Goal: Information Seeking & Learning: Learn about a topic

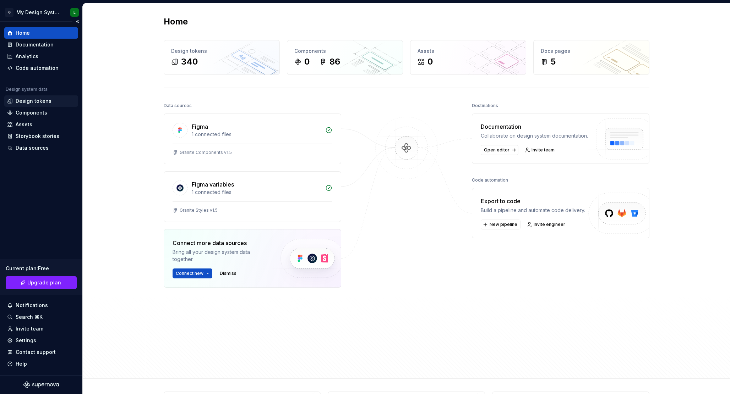
click at [44, 104] on div "Design tokens" at bounding box center [34, 101] width 36 height 7
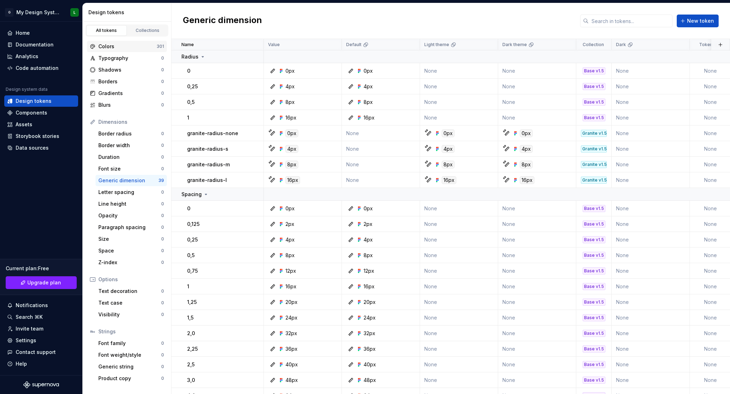
click at [132, 47] on div "Colors" at bounding box center [127, 46] width 58 height 7
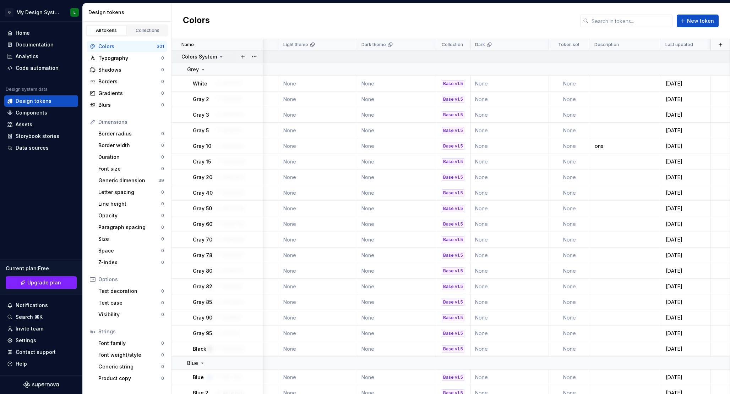
scroll to position [0, 141]
click at [608, 148] on div "ons" at bounding box center [626, 146] width 70 height 7
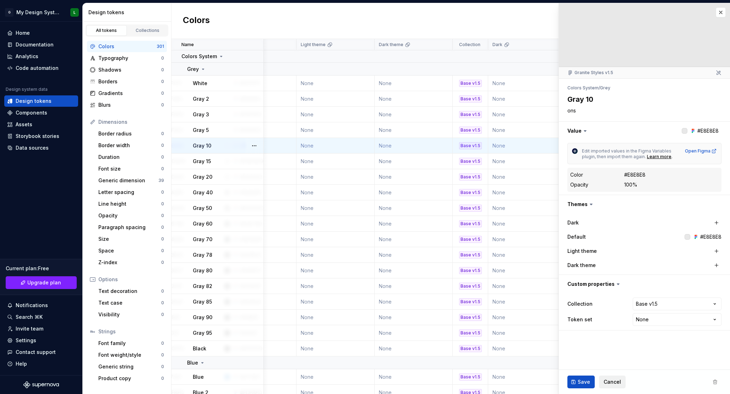
click at [603, 380] on button "Cancel" at bounding box center [612, 382] width 27 height 13
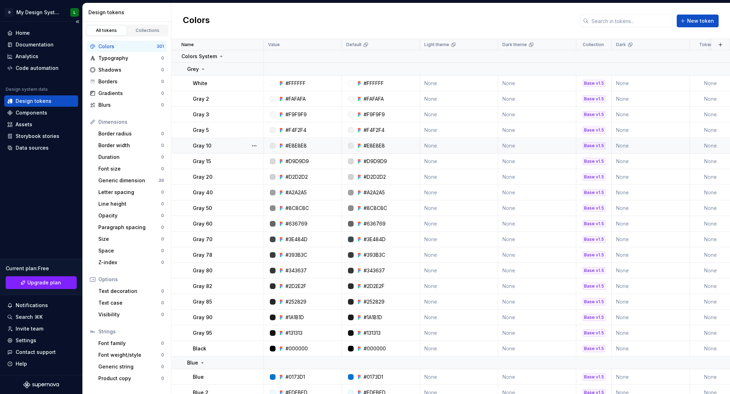
scroll to position [0, 0]
click at [29, 113] on div "Components" at bounding box center [32, 112] width 32 height 7
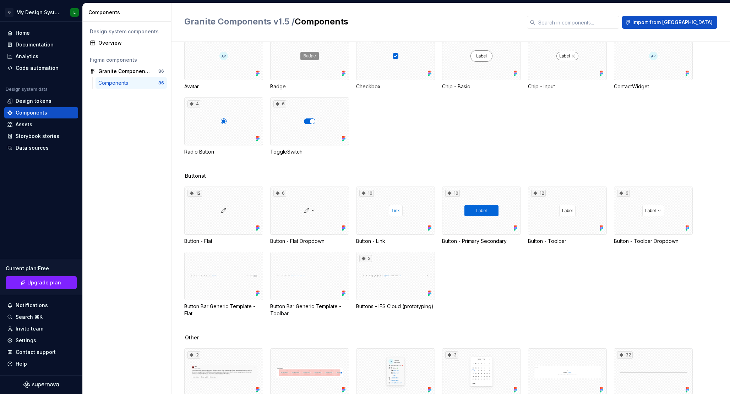
scroll to position [476, 0]
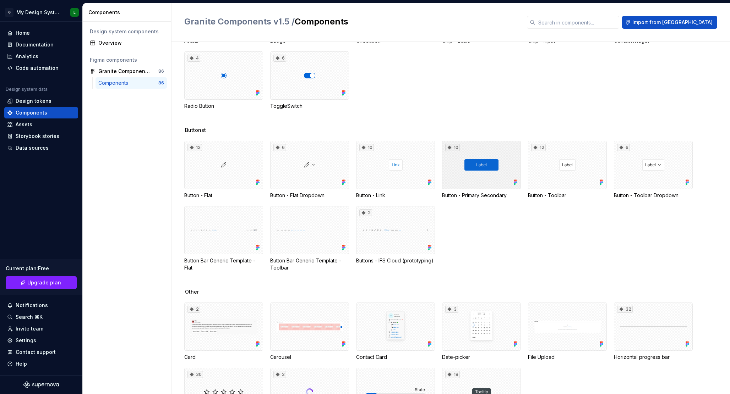
click at [462, 171] on div "10" at bounding box center [481, 165] width 79 height 48
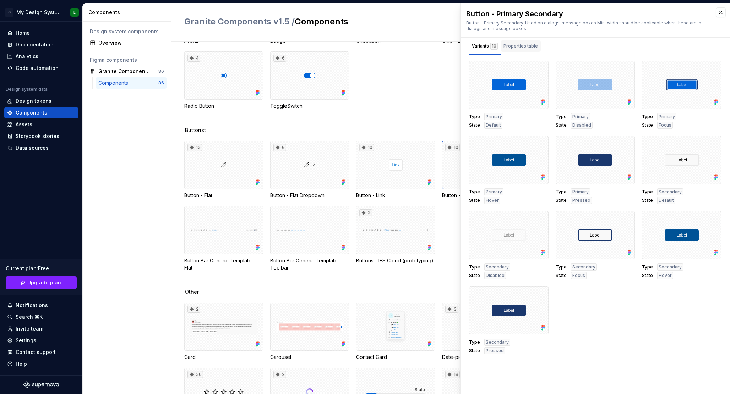
click at [517, 38] on button "Properties table" at bounding box center [520, 46] width 40 height 17
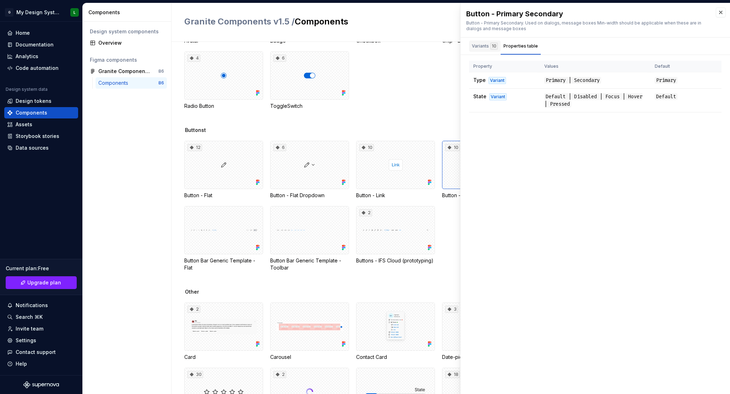
click at [477, 52] on div "Variants 10" at bounding box center [485, 47] width 32 height 14
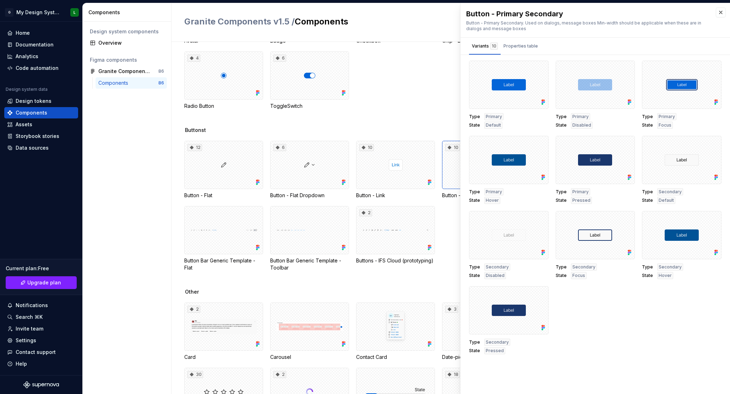
click at [417, 59] on div "16 Avatar 5 Badge 4 Checkbox 14 Chip - Basic 6 Chip - Input 4 ContactWidget 4 R…" at bounding box center [456, 47] width 545 height 123
click at [37, 124] on div "Assets" at bounding box center [41, 124] width 68 height 7
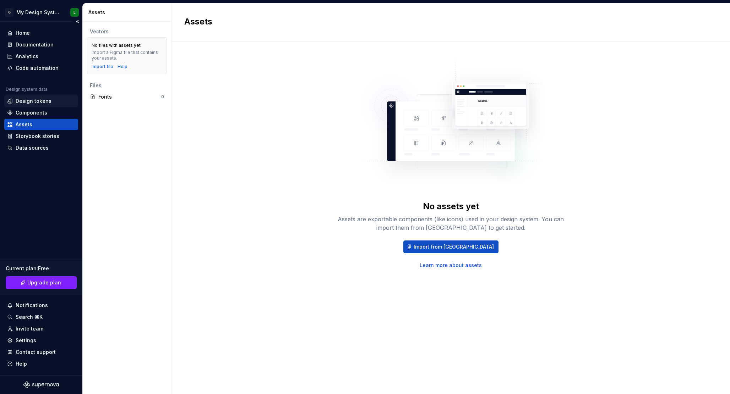
click at [32, 100] on div "Design tokens" at bounding box center [34, 101] width 36 height 7
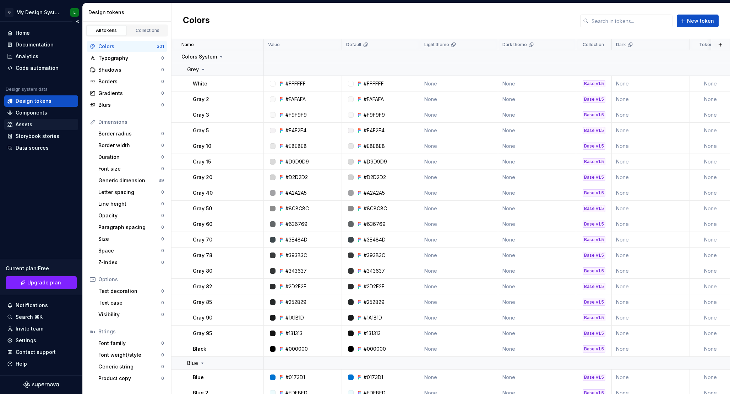
click at [28, 127] on div "Assets" at bounding box center [24, 124] width 17 height 7
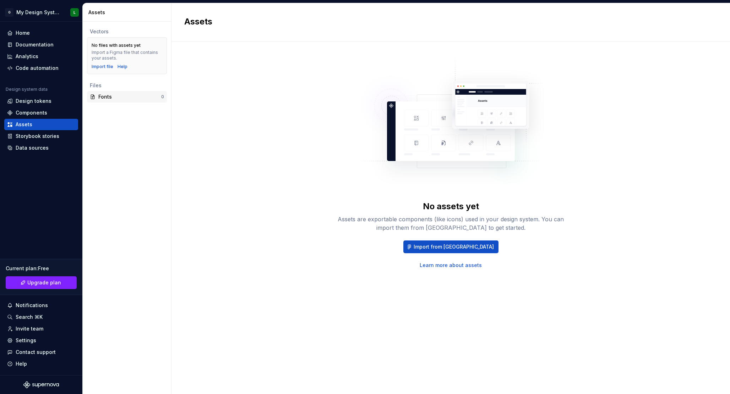
click at [119, 100] on div "Fonts 0" at bounding box center [127, 96] width 80 height 11
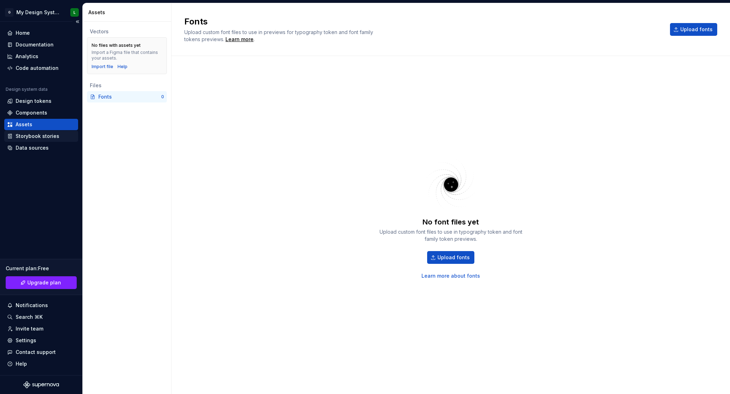
click at [47, 142] on div "Storybook stories" at bounding box center [41, 136] width 74 height 11
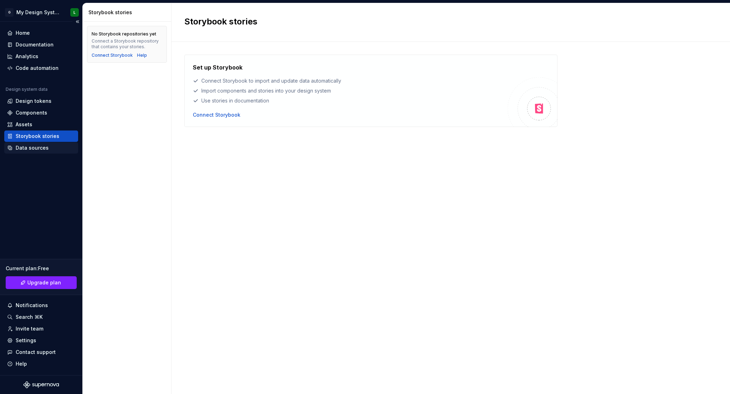
click at [38, 148] on div "Data sources" at bounding box center [32, 147] width 33 height 7
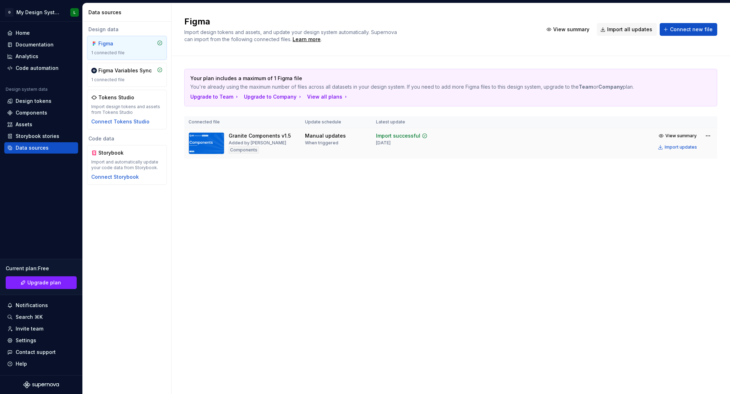
click at [423, 145] on div "Import successful [DATE]" at bounding box center [401, 138] width 51 height 13
click at [137, 84] on div "Figma Variables Sync 1 connected file" at bounding box center [127, 75] width 80 height 24
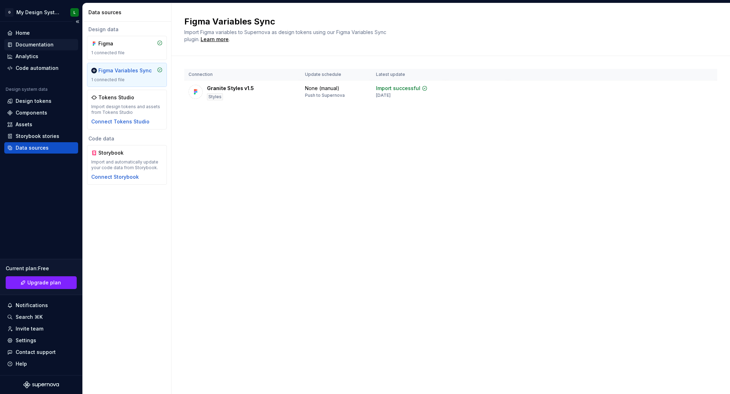
click at [34, 42] on div "Documentation" at bounding box center [35, 44] width 38 height 7
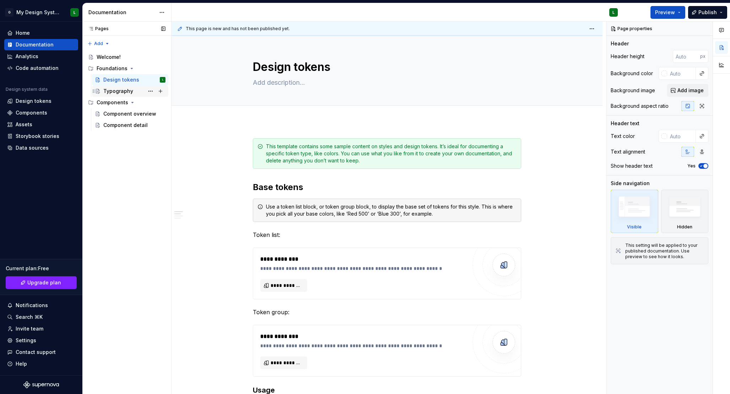
click at [112, 90] on div "Typography" at bounding box center [118, 91] width 30 height 7
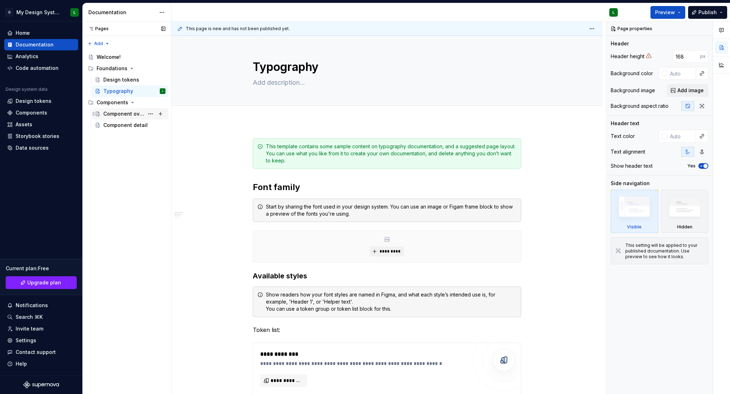
click at [127, 116] on div "Component overview" at bounding box center [123, 113] width 41 height 7
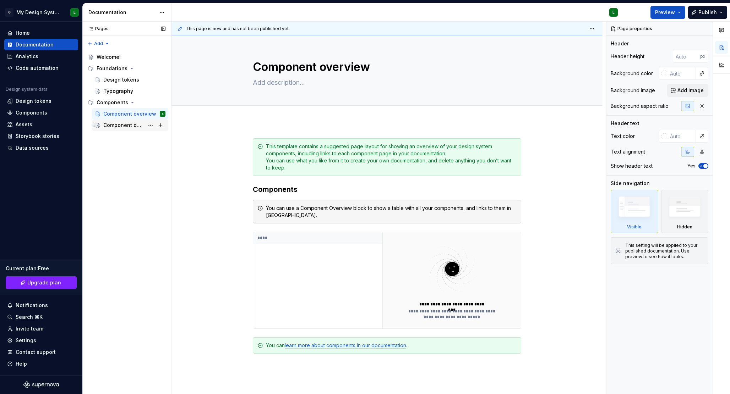
click at [138, 128] on div "Component detail" at bounding box center [123, 125] width 41 height 7
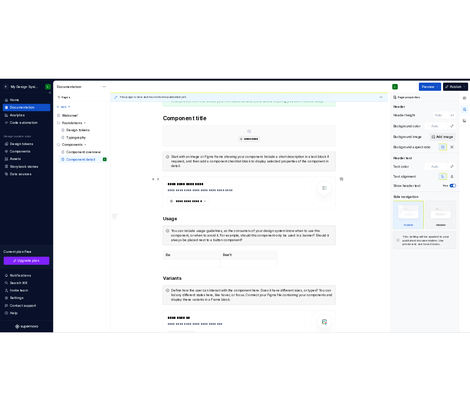
scroll to position [73, 0]
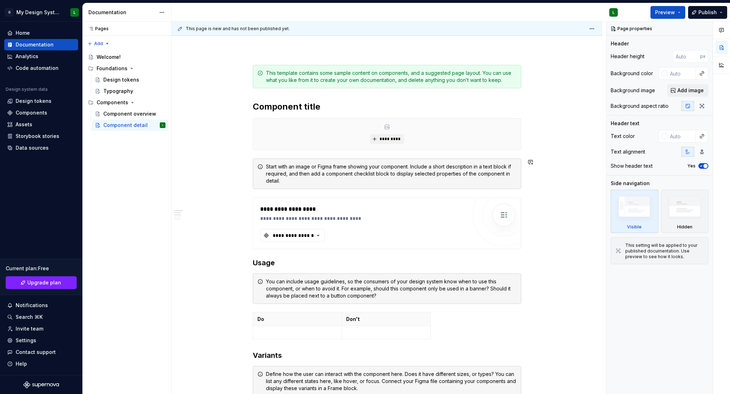
click at [124, 81] on div "Design tokens" at bounding box center [121, 79] width 36 height 7
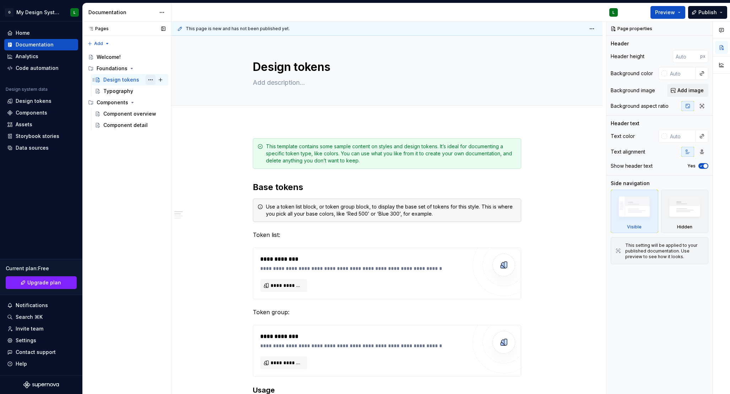
click at [151, 80] on button "Page tree" at bounding box center [150, 80] width 10 height 10
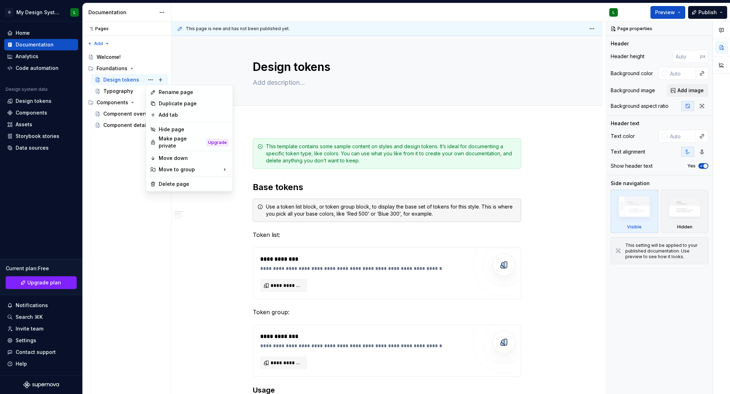
click at [629, 147] on div "Comments Open comments No comments yet Select ‘Comment’ from the block context …" at bounding box center [667, 208] width 123 height 373
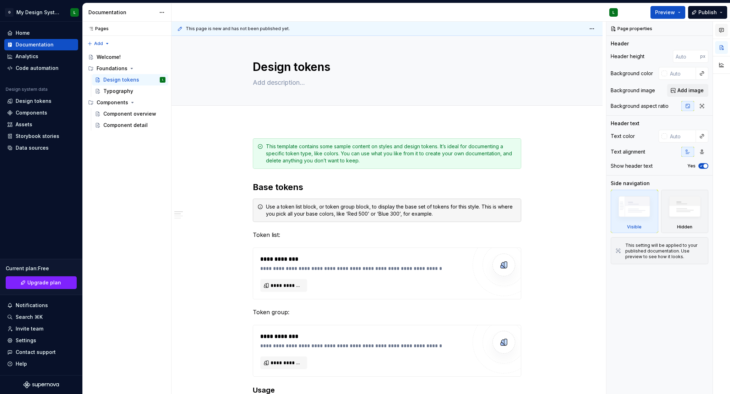
click at [718, 31] on icon "button" at bounding box center [721, 30] width 6 height 6
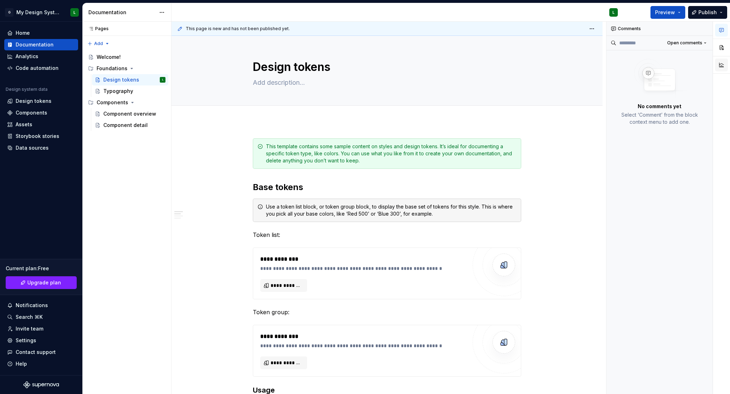
click at [725, 66] on button "button" at bounding box center [721, 65] width 13 height 13
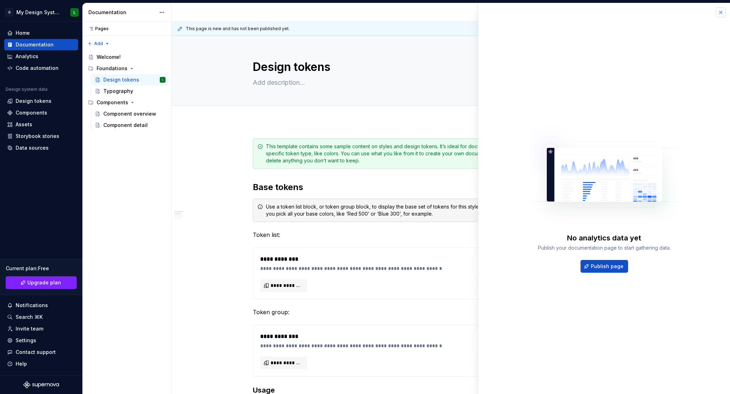
click at [720, 12] on button "button" at bounding box center [720, 12] width 10 height 10
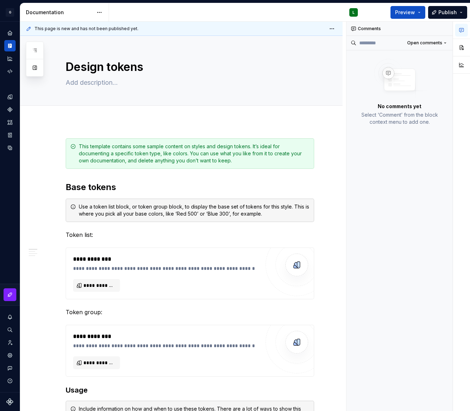
type textarea "*"
